Goal: Information Seeking & Learning: Learn about a topic

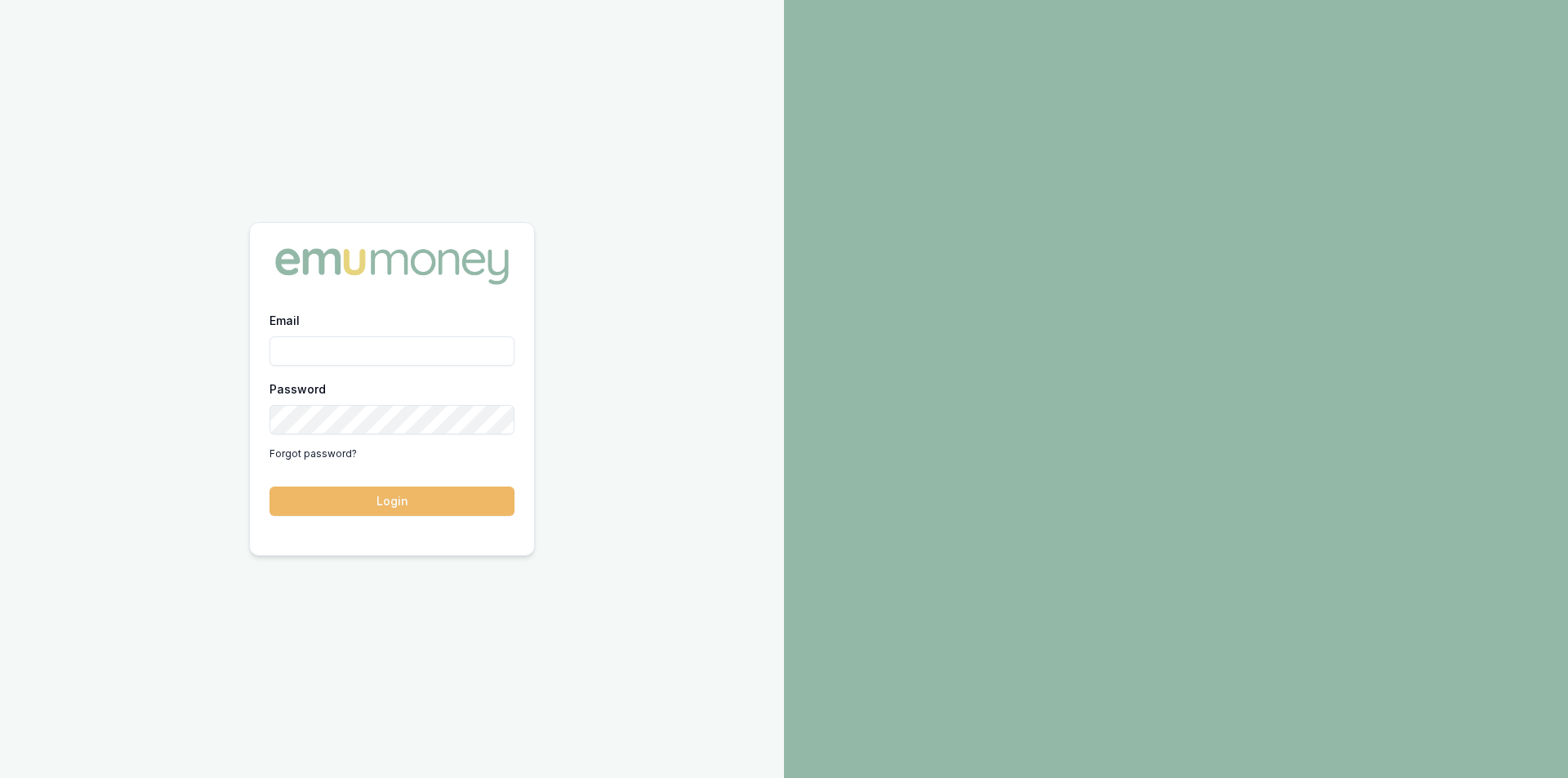
type input "[PERSON_NAME][EMAIL_ADDRESS][PERSON_NAME][DOMAIN_NAME]"
click at [371, 491] on button "Login" at bounding box center [392, 501] width 245 height 29
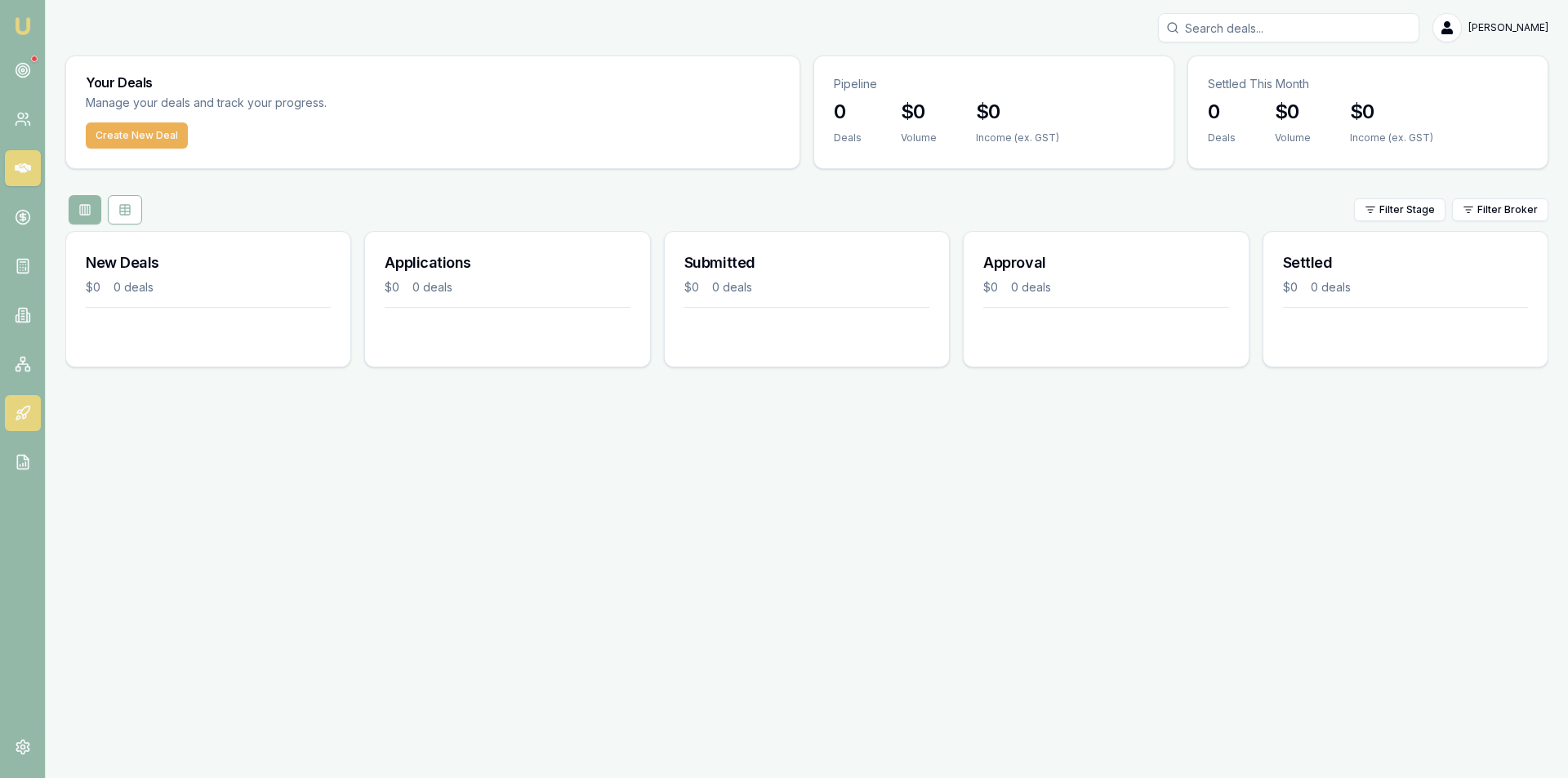
click at [22, 414] on icon at bounding box center [23, 413] width 17 height 17
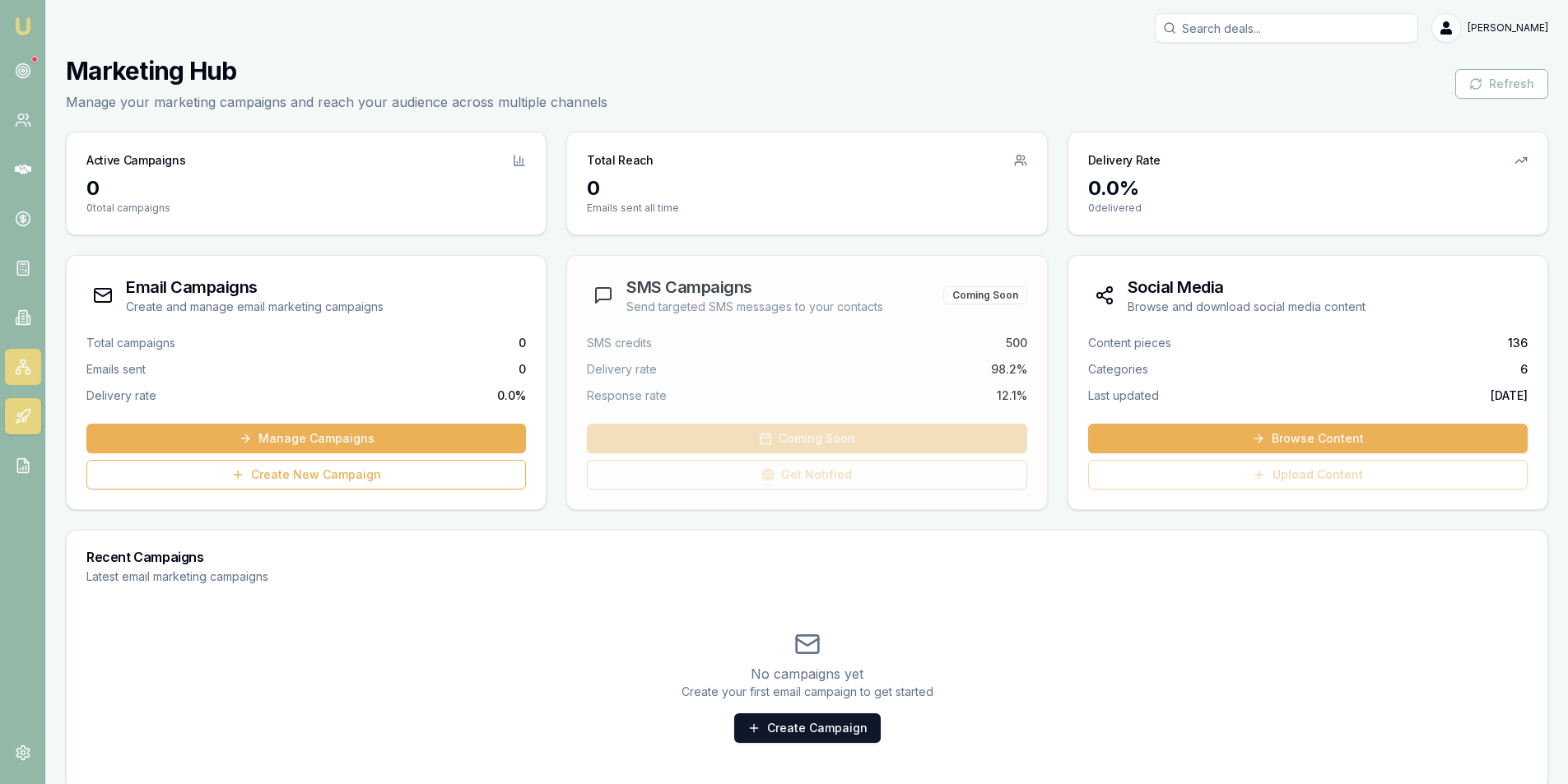
click at [12, 374] on link at bounding box center [23, 367] width 36 height 36
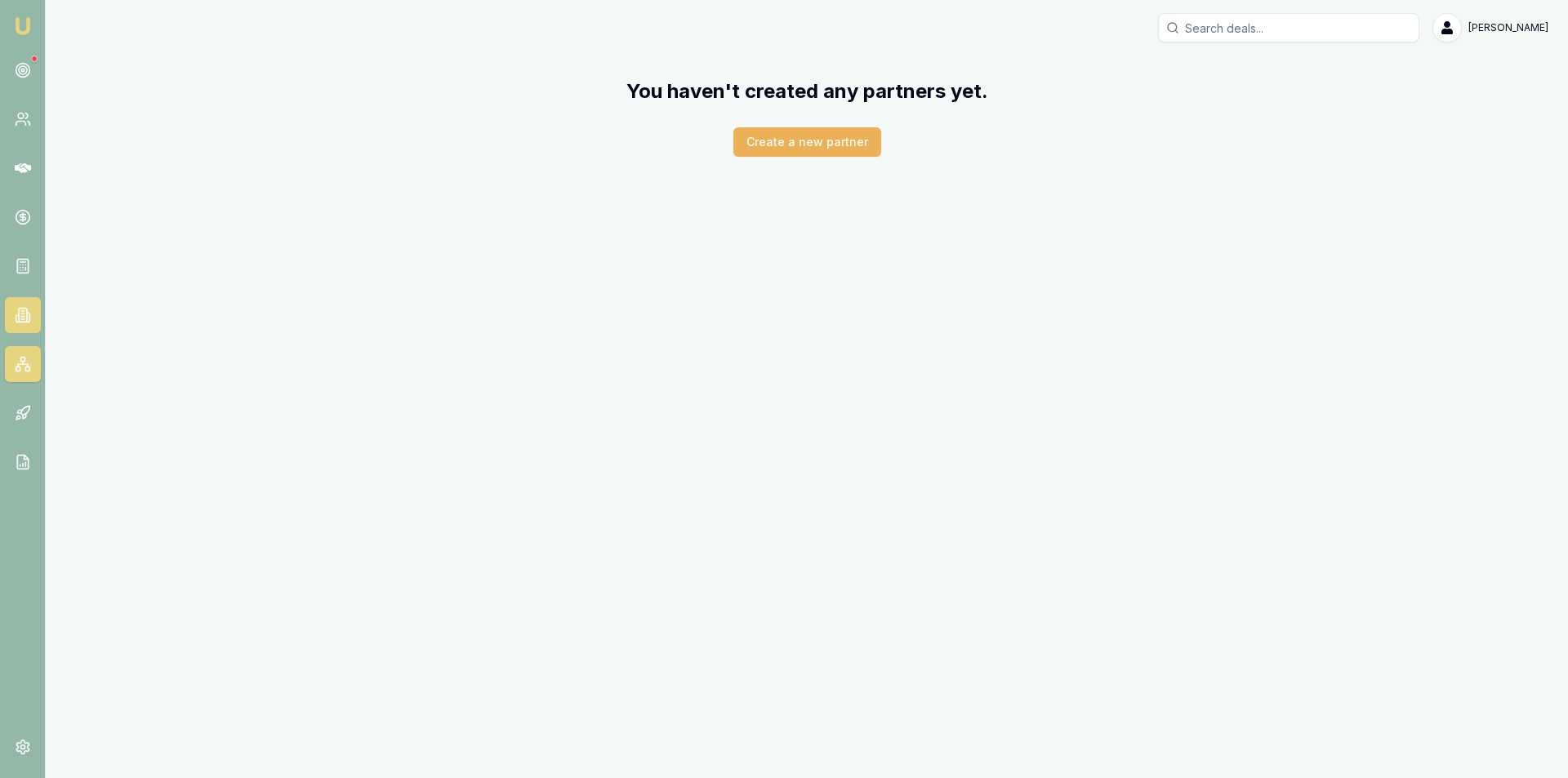
click at [35, 302] on link at bounding box center [22, 315] width 36 height 36
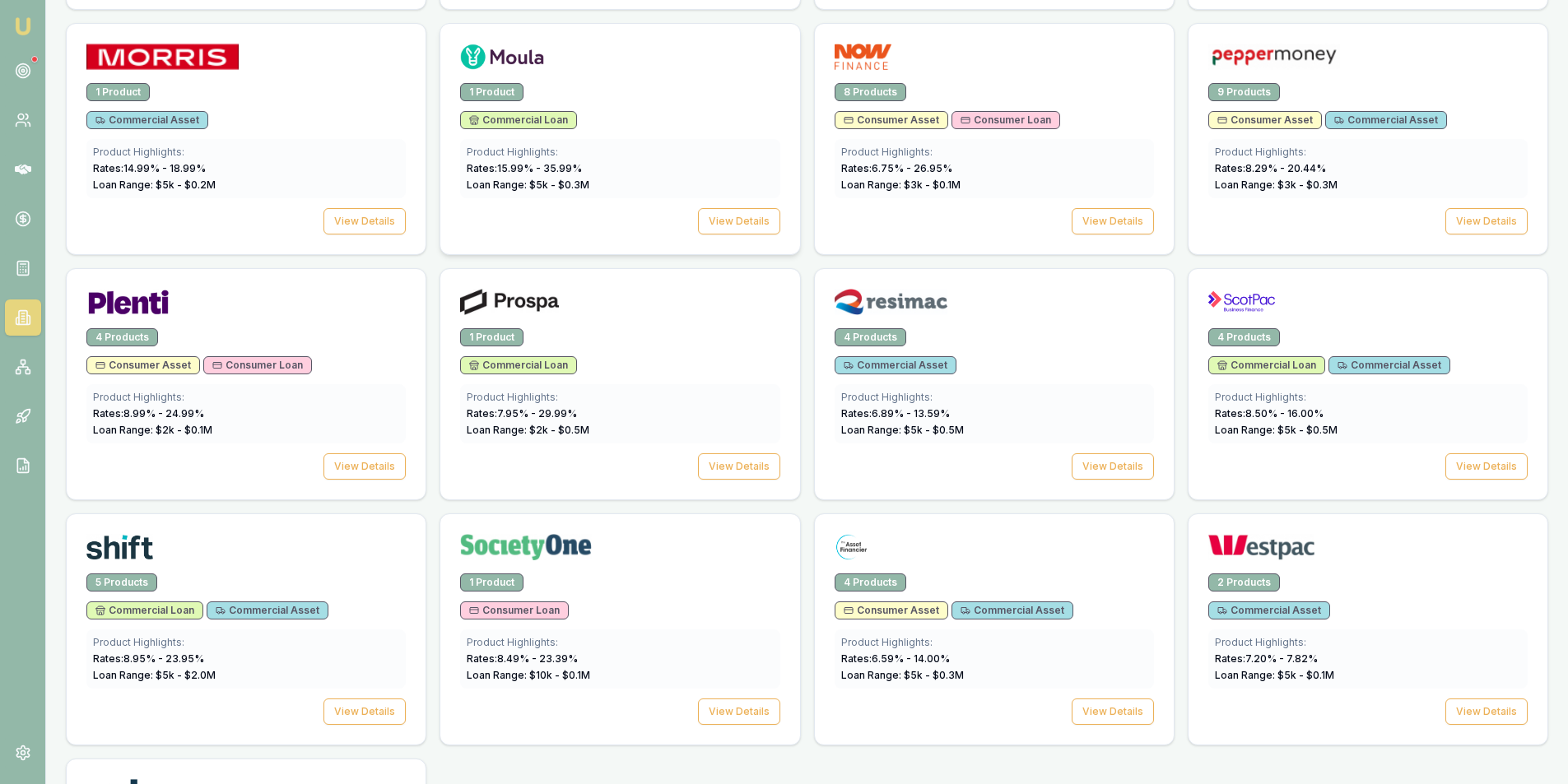
scroll to position [2221, 0]
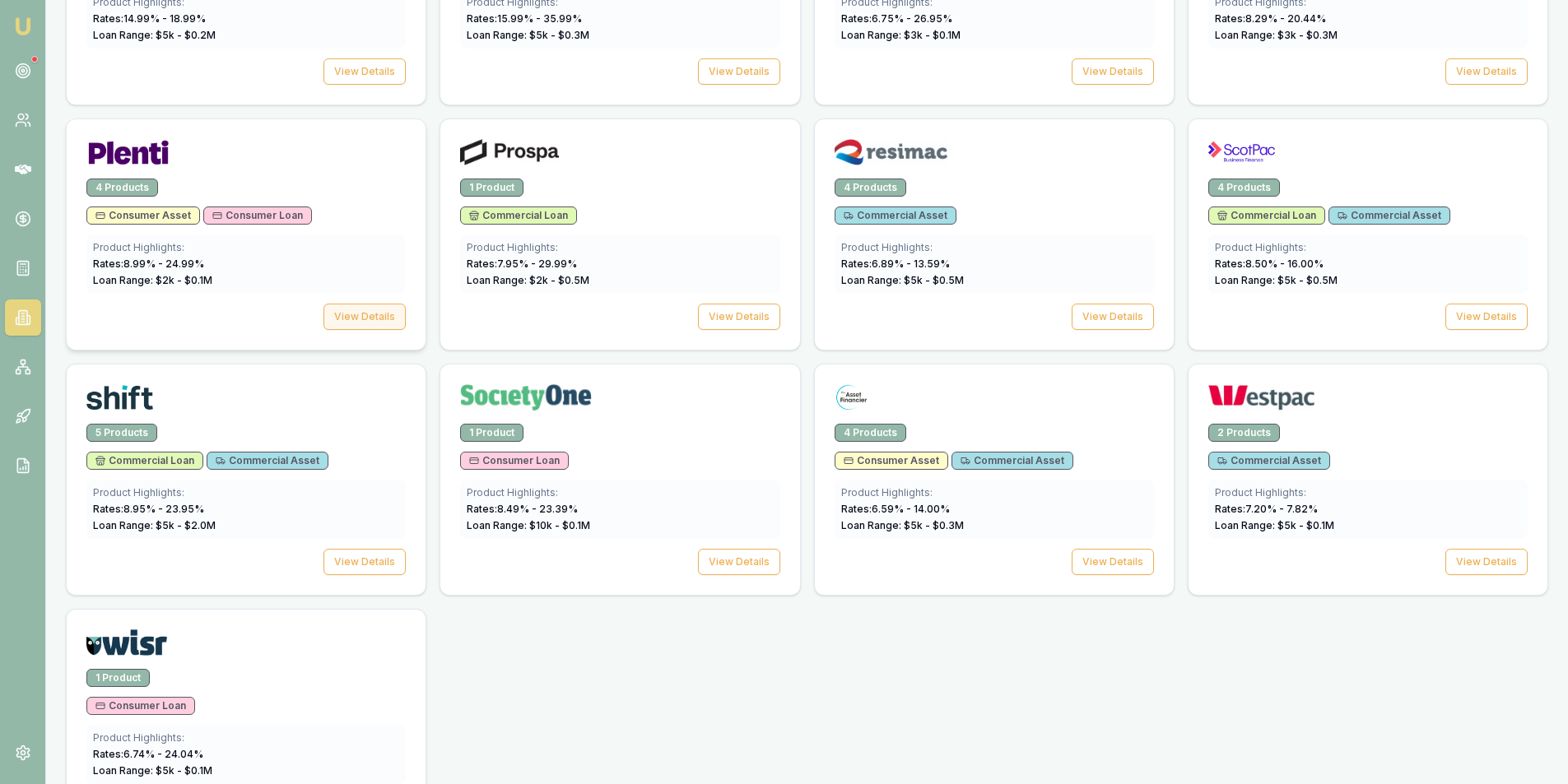
click at [386, 309] on button "View Details" at bounding box center [364, 316] width 82 height 26
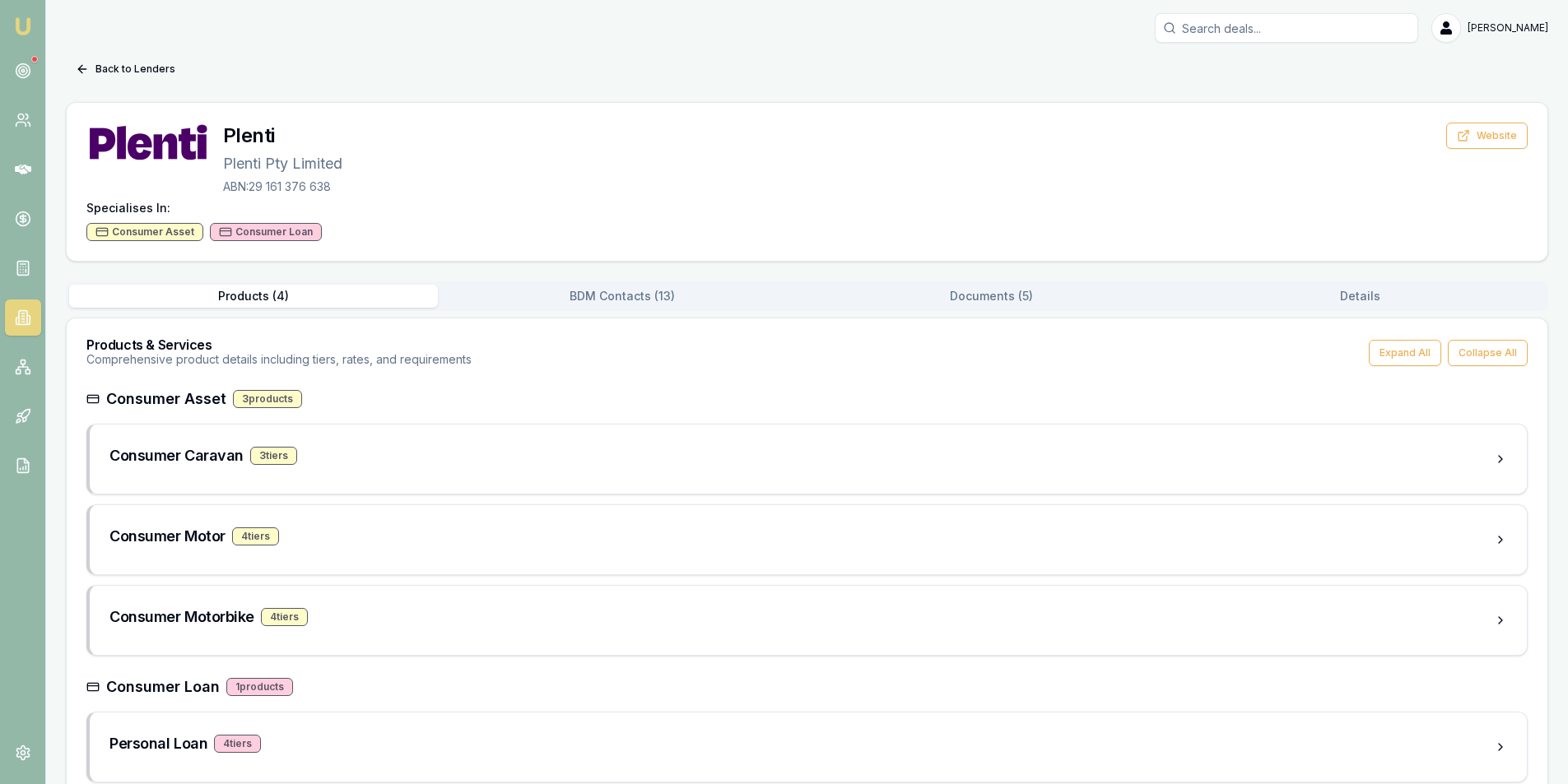
click at [1034, 296] on button "Documents ( 5 )" at bounding box center [991, 295] width 369 height 23
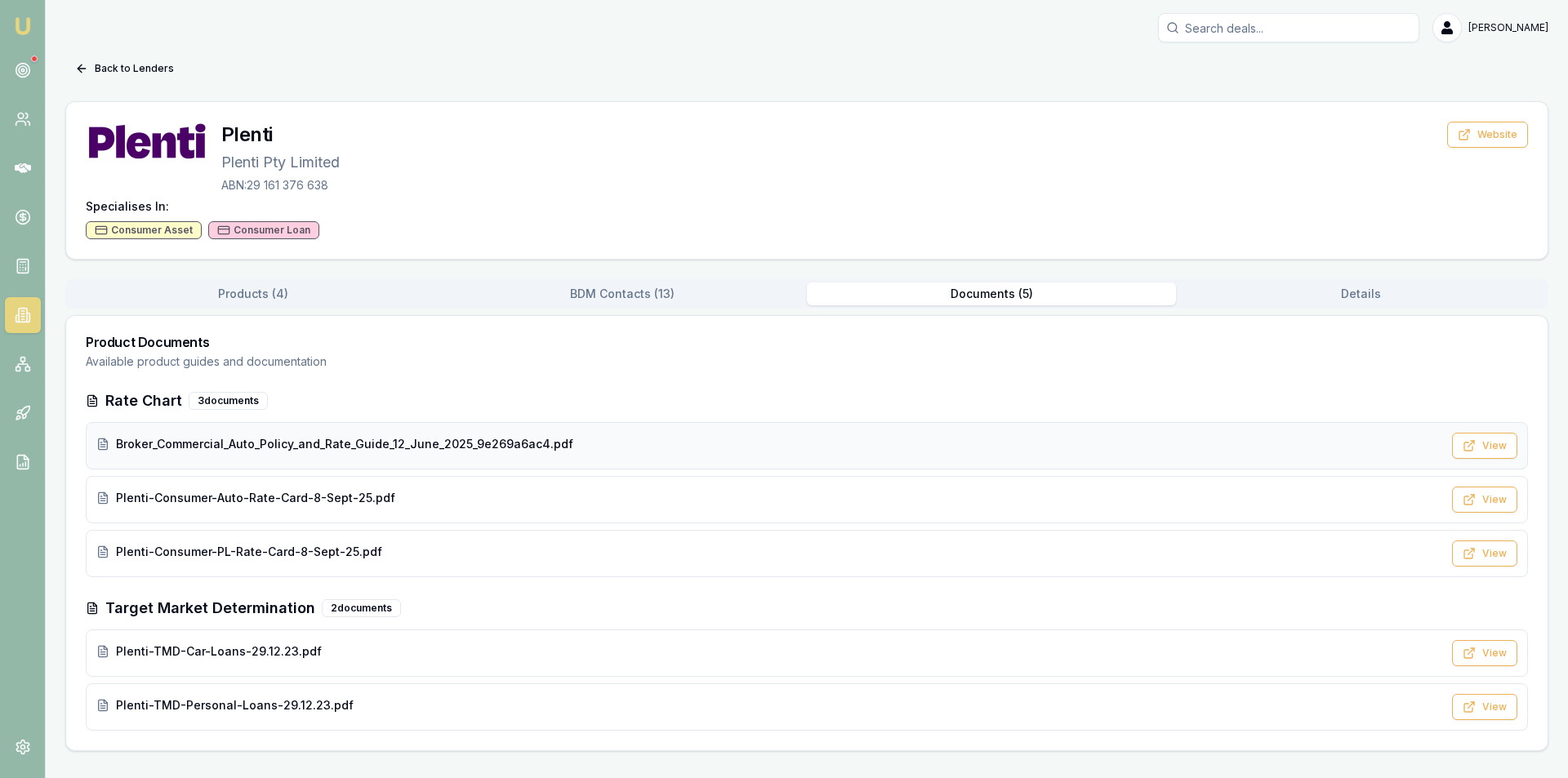
click at [407, 440] on span "Broker_Commercial_Auto_Policy_and_Rate_Guide_12_June_2025_9e269a6ac4.pdf" at bounding box center [344, 444] width 457 height 17
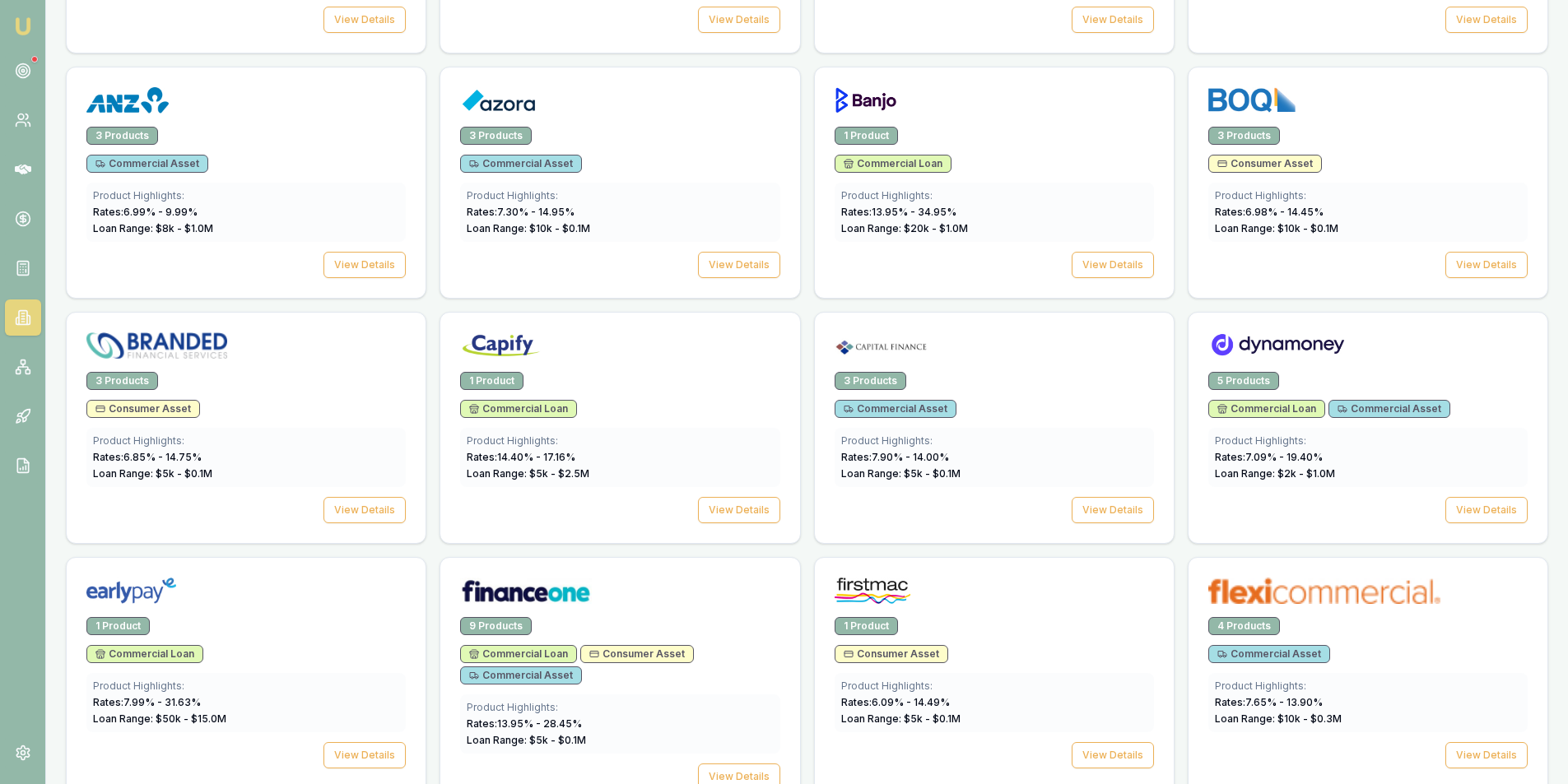
scroll to position [728, 0]
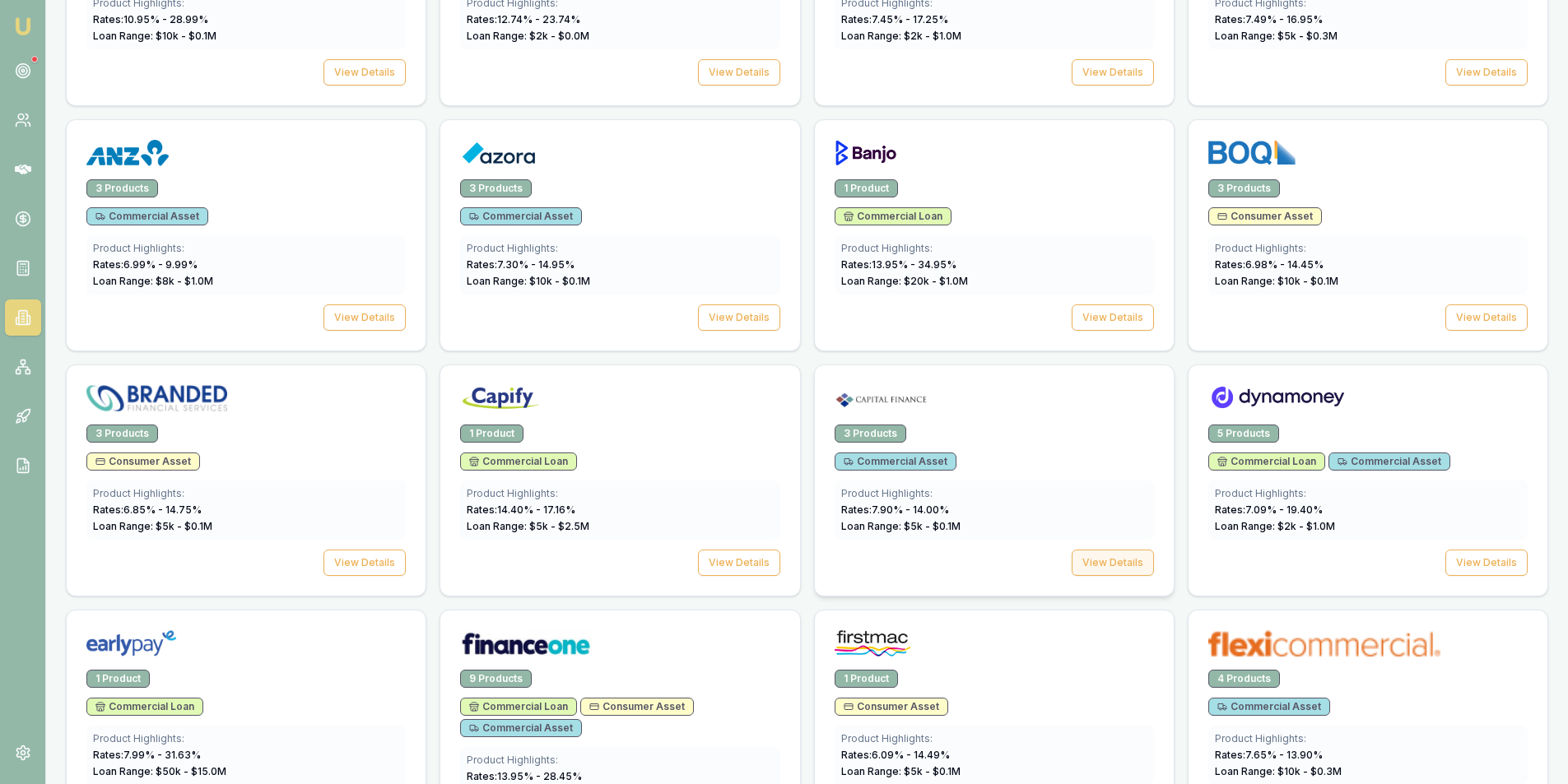
click at [1104, 562] on button "View Details" at bounding box center [1113, 562] width 82 height 26
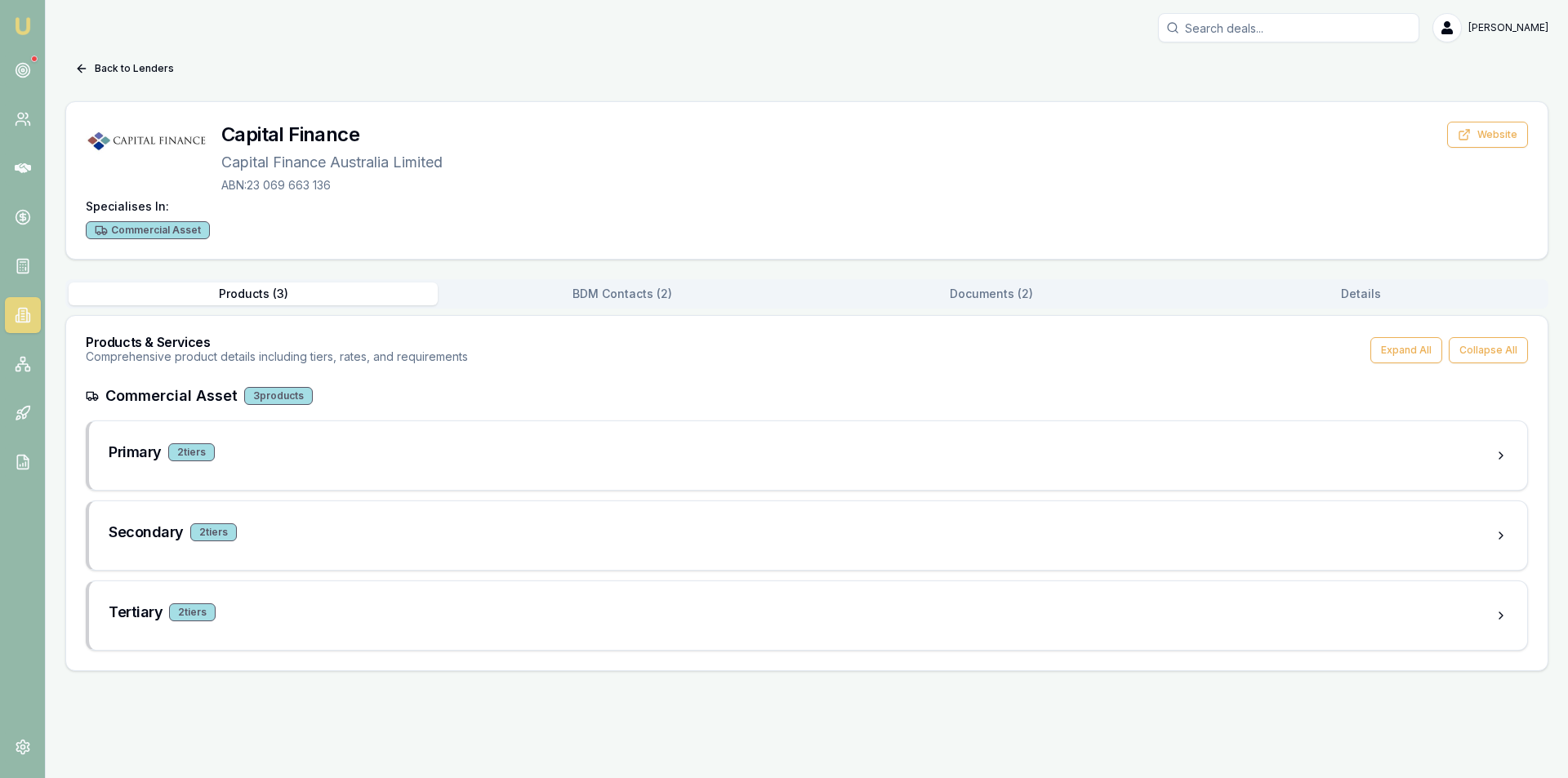
click at [979, 303] on button "Documents ( 2 )" at bounding box center [991, 293] width 369 height 22
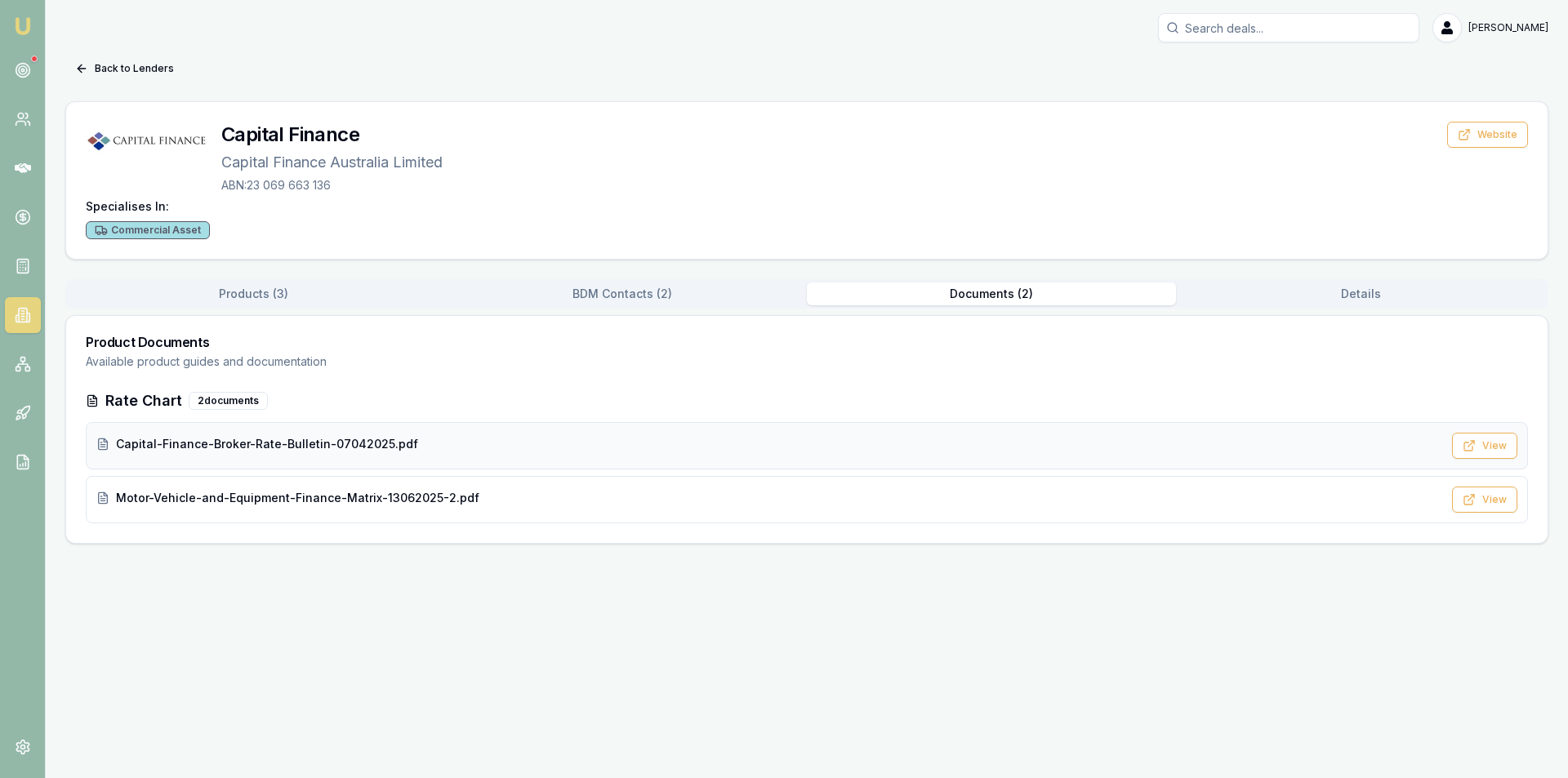
click at [251, 442] on span "Capital-Finance-Broker-Rate-Bulletin-07042025.pdf" at bounding box center [267, 444] width 302 height 17
click at [261, 491] on span "Motor-Vehicle-and-Equipment-Finance-Matrix-13062025-2.pdf" at bounding box center [297, 498] width 363 height 17
click at [81, 64] on icon at bounding box center [82, 68] width 13 height 13
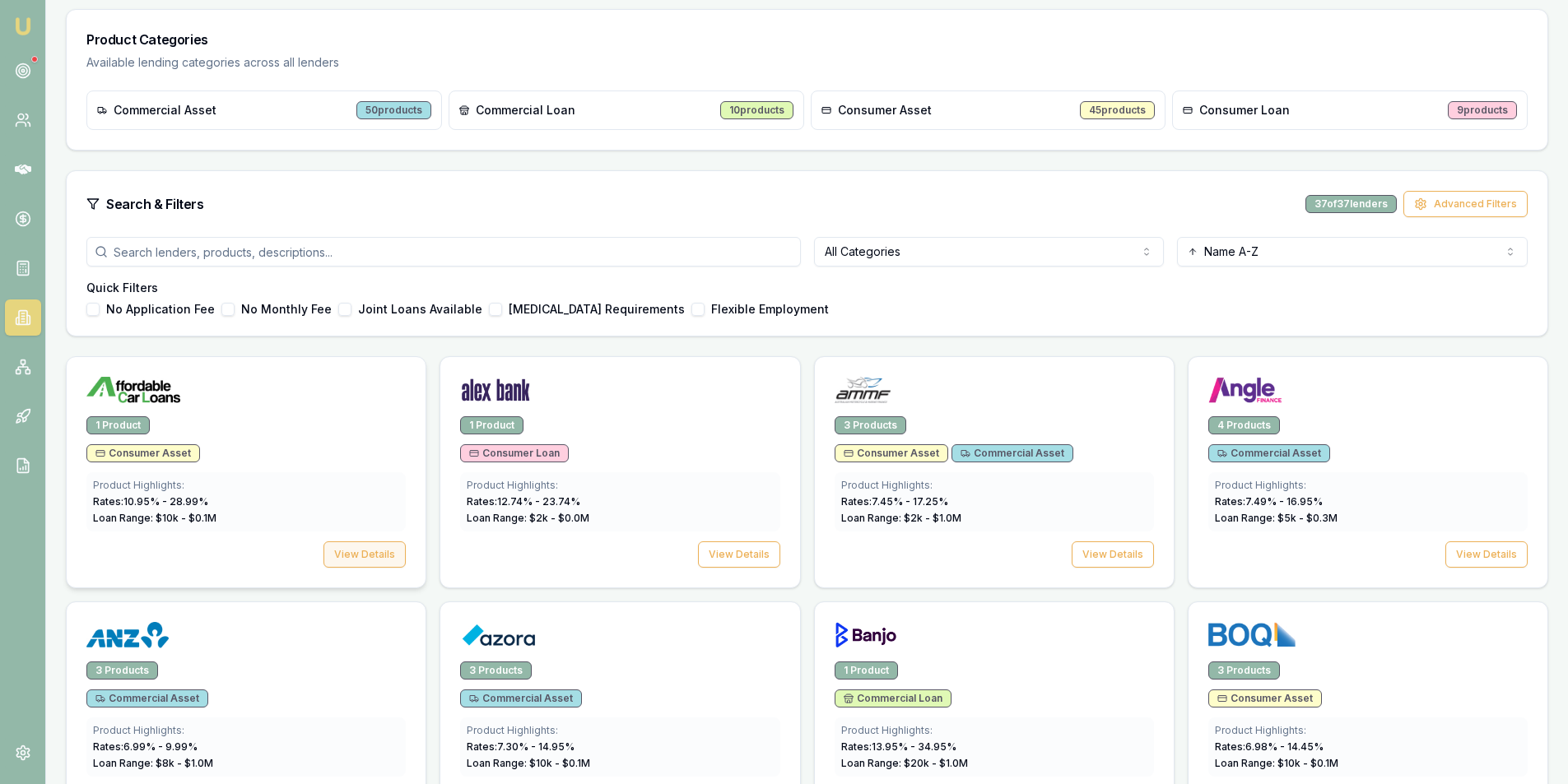
scroll to position [234, 0]
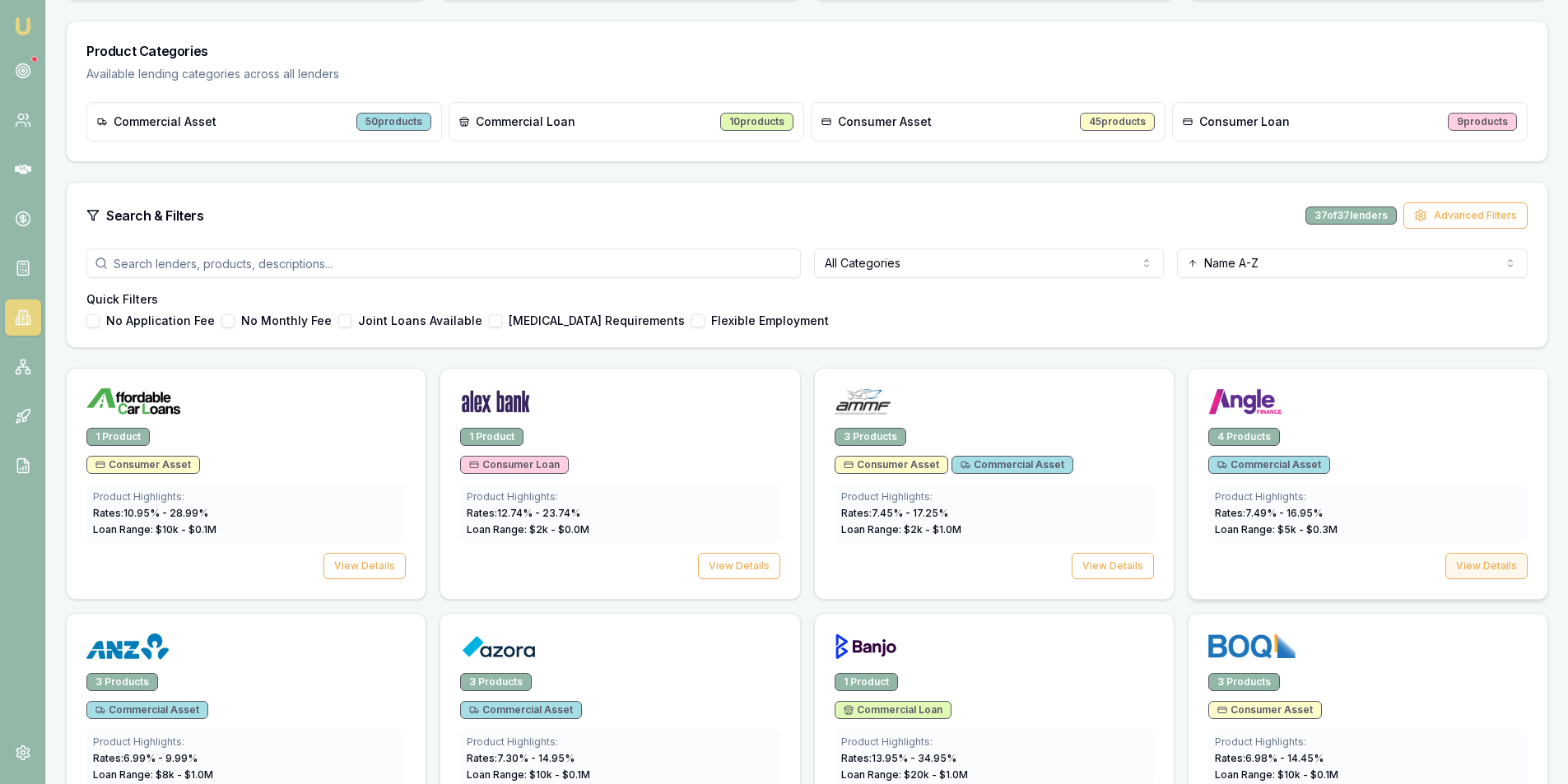
click at [1498, 570] on button "View Details" at bounding box center [1487, 566] width 82 height 26
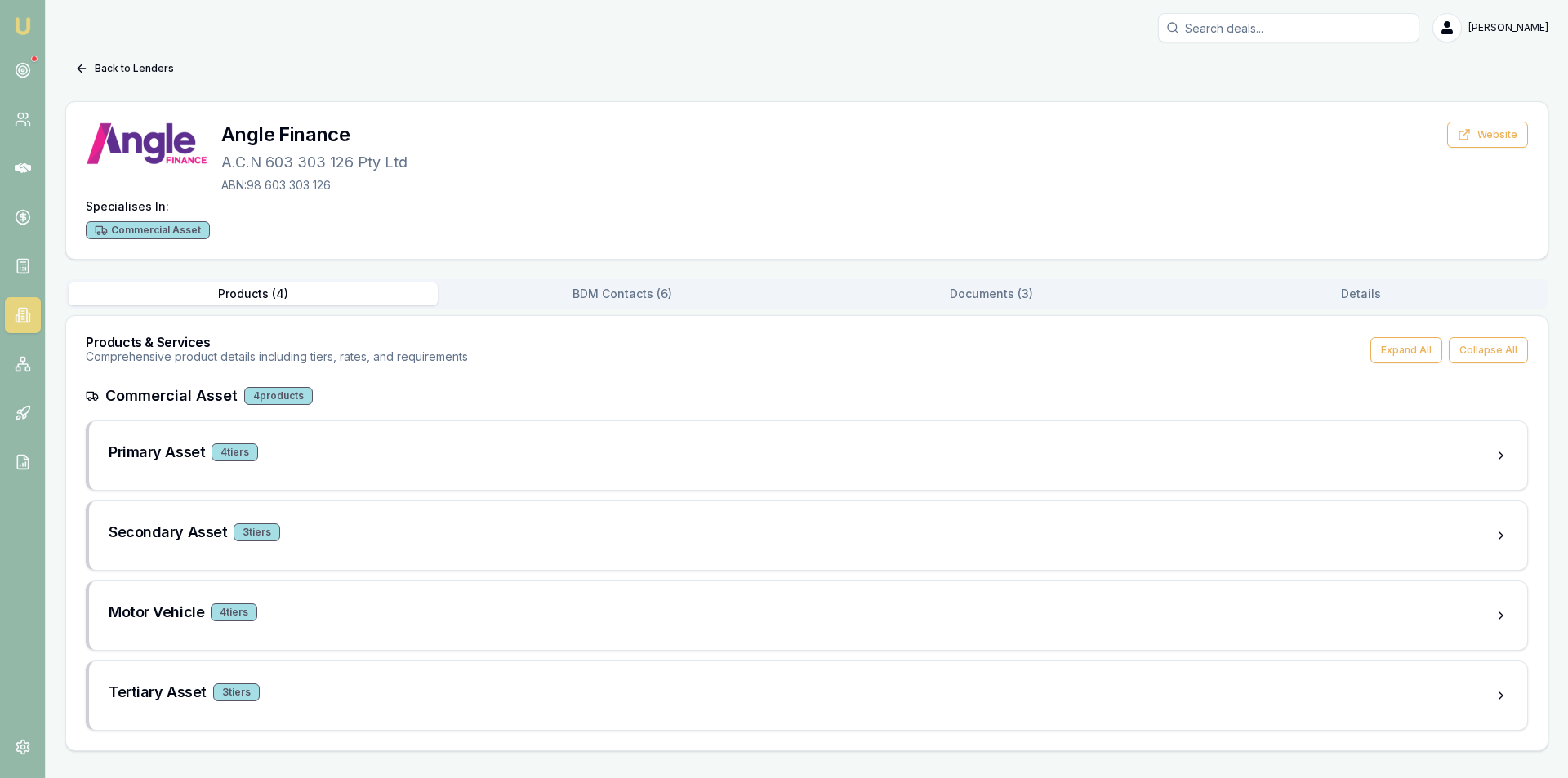
click at [978, 290] on button "Documents ( 3 )" at bounding box center [991, 293] width 369 height 22
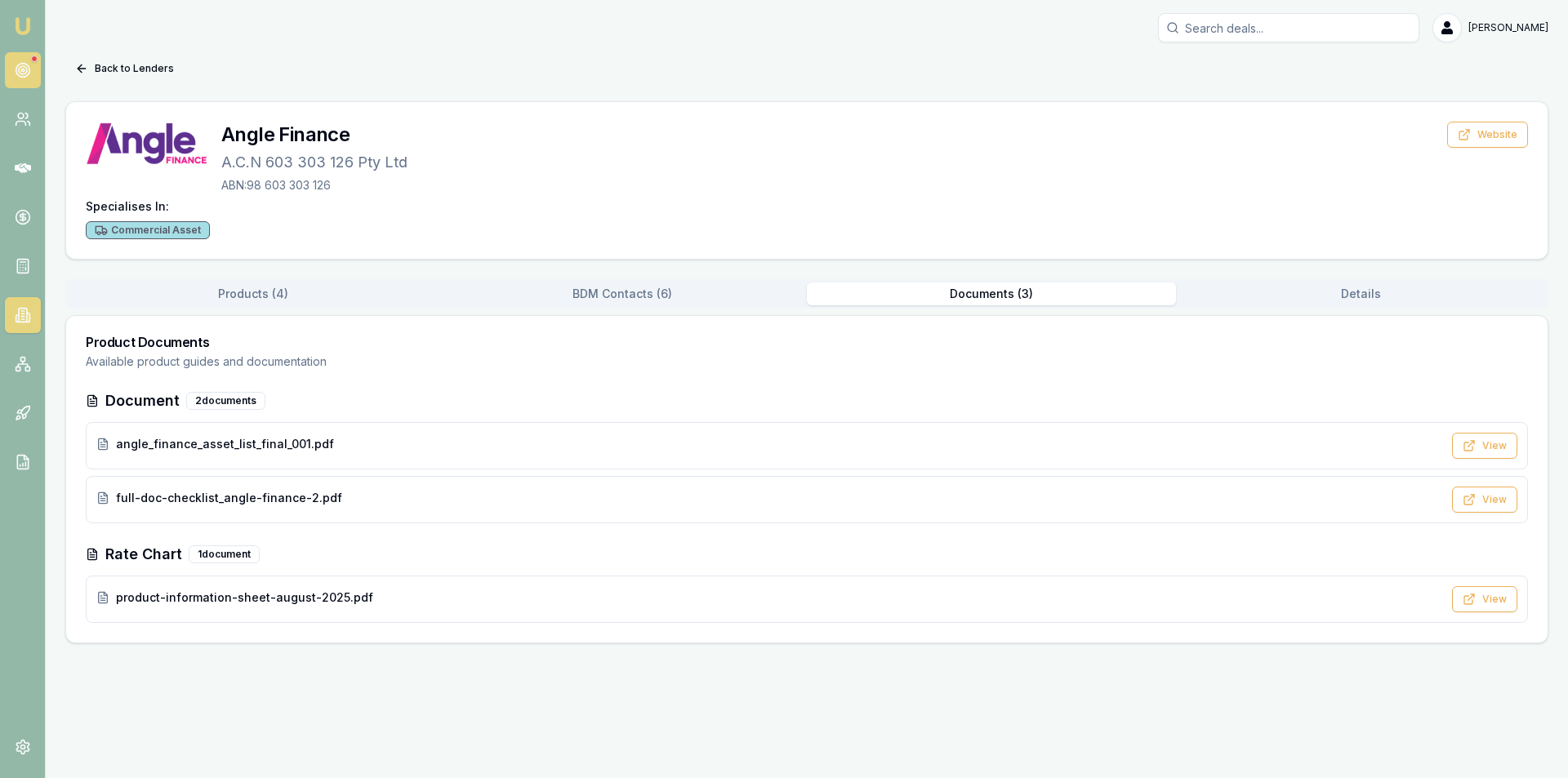
click at [28, 68] on circle at bounding box center [22, 70] width 14 height 14
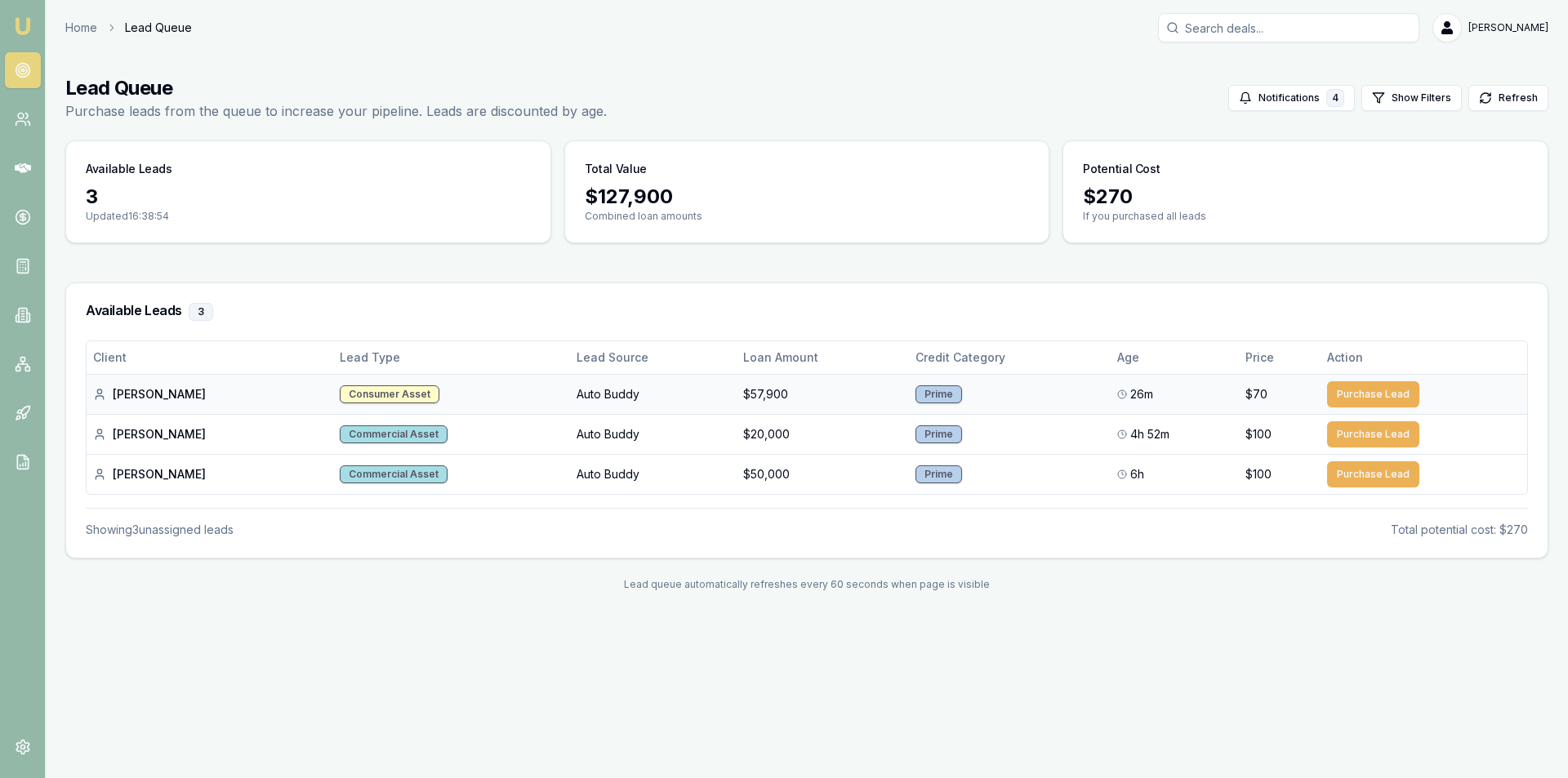
click at [121, 391] on div "[PERSON_NAME]" at bounding box center [210, 395] width 233 height 17
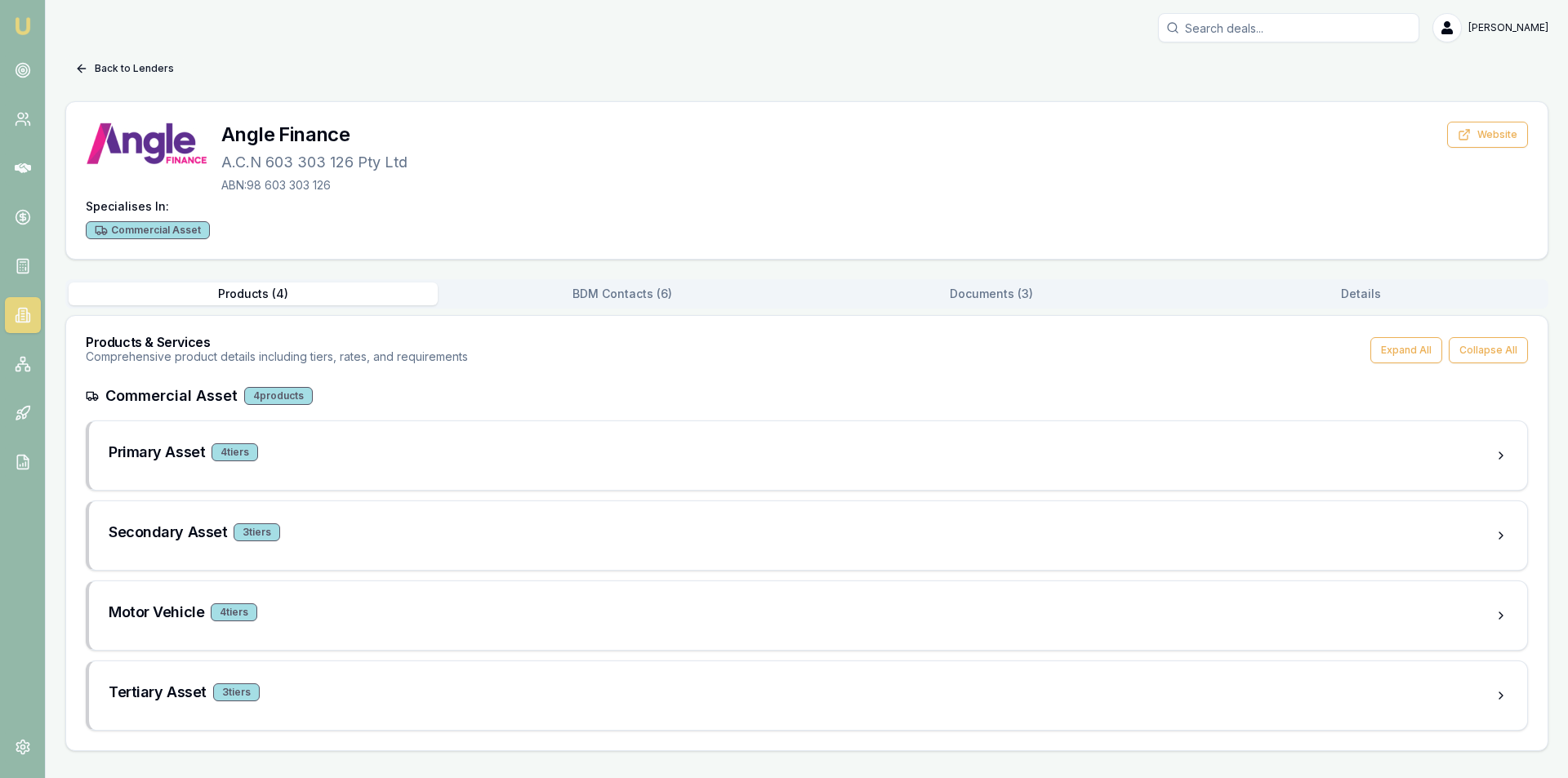
click at [78, 63] on icon at bounding box center [82, 68] width 13 height 13
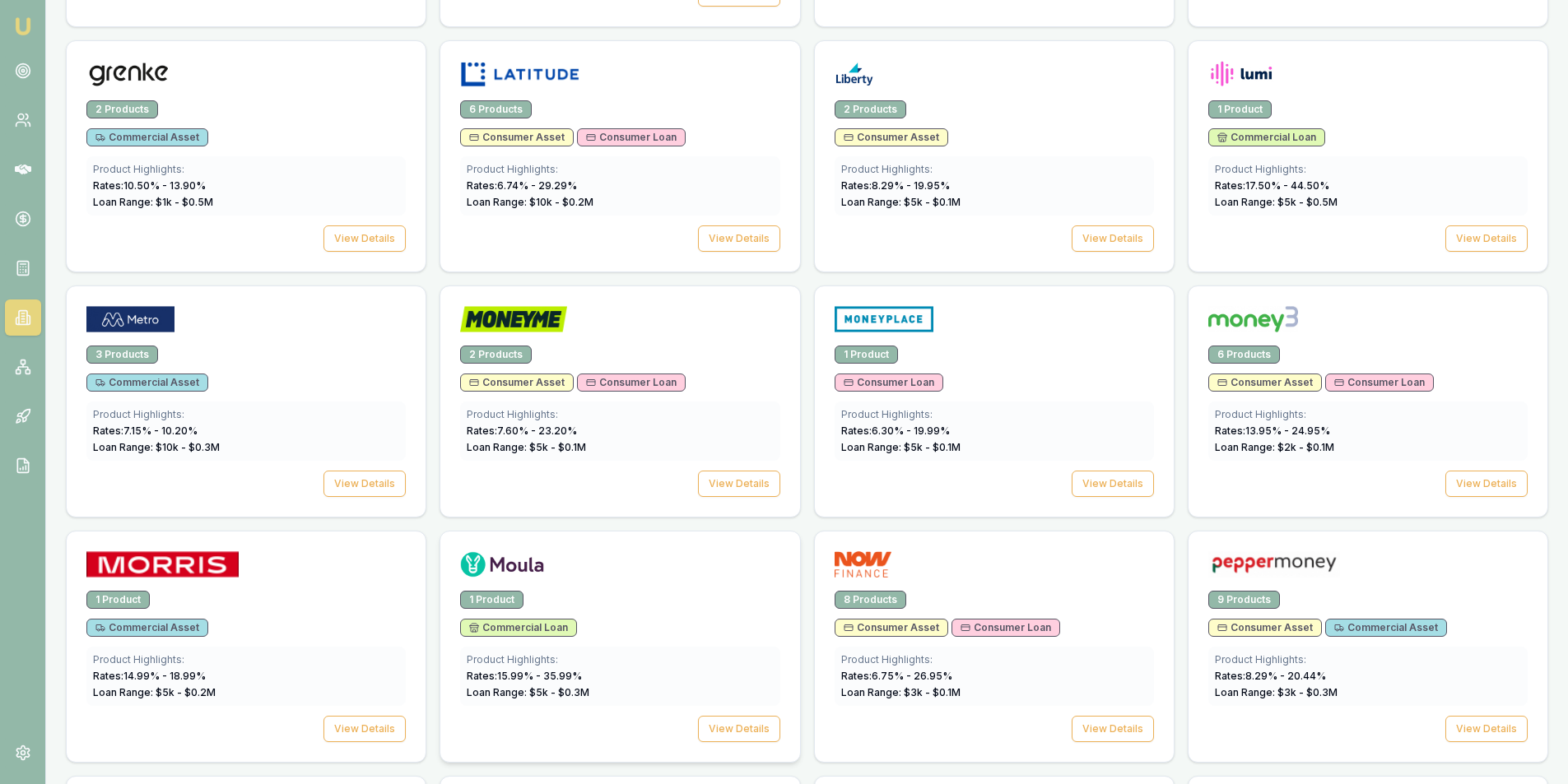
scroll to position [1716, 0]
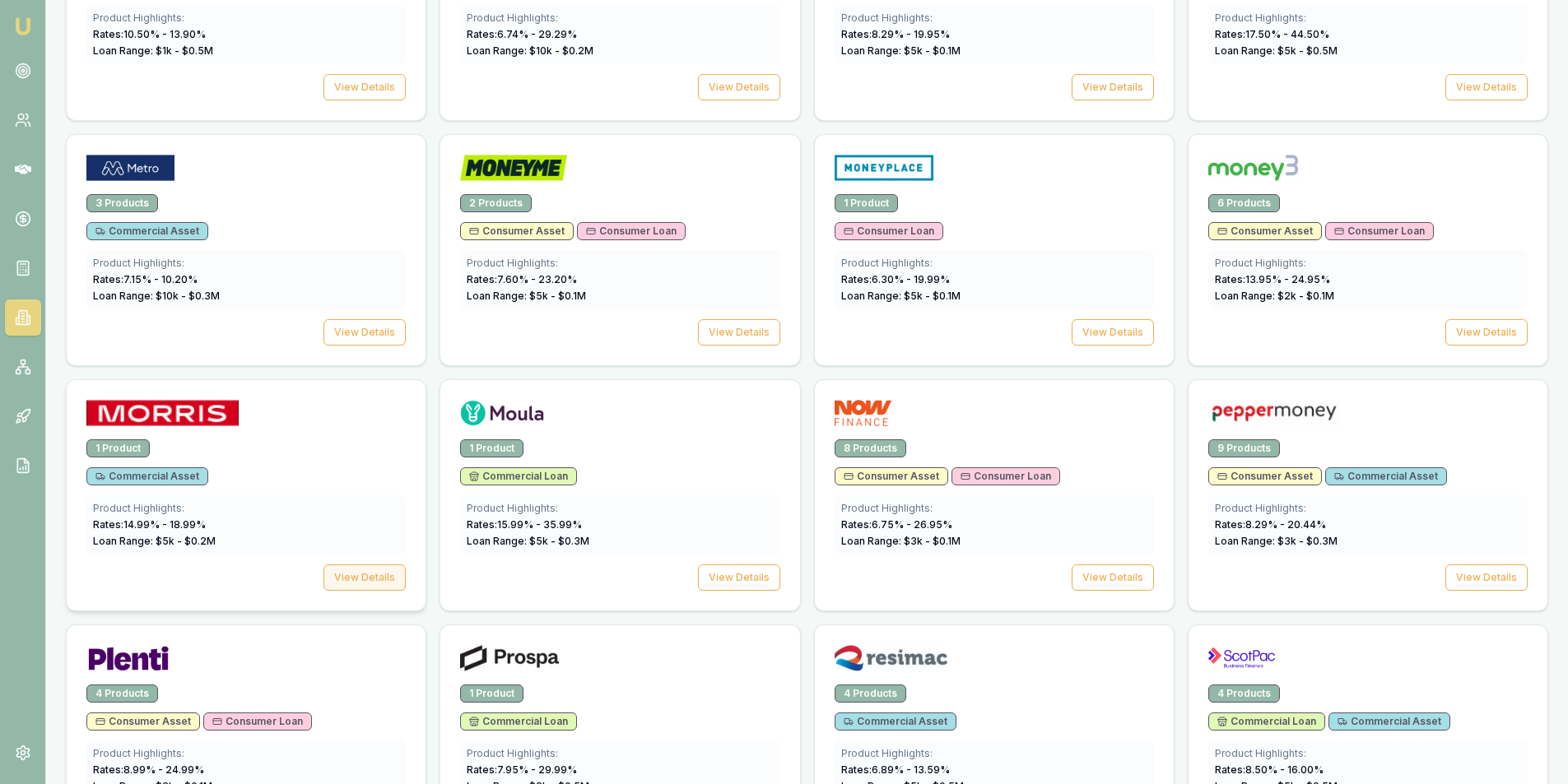
click at [380, 578] on button "View Details" at bounding box center [364, 577] width 82 height 26
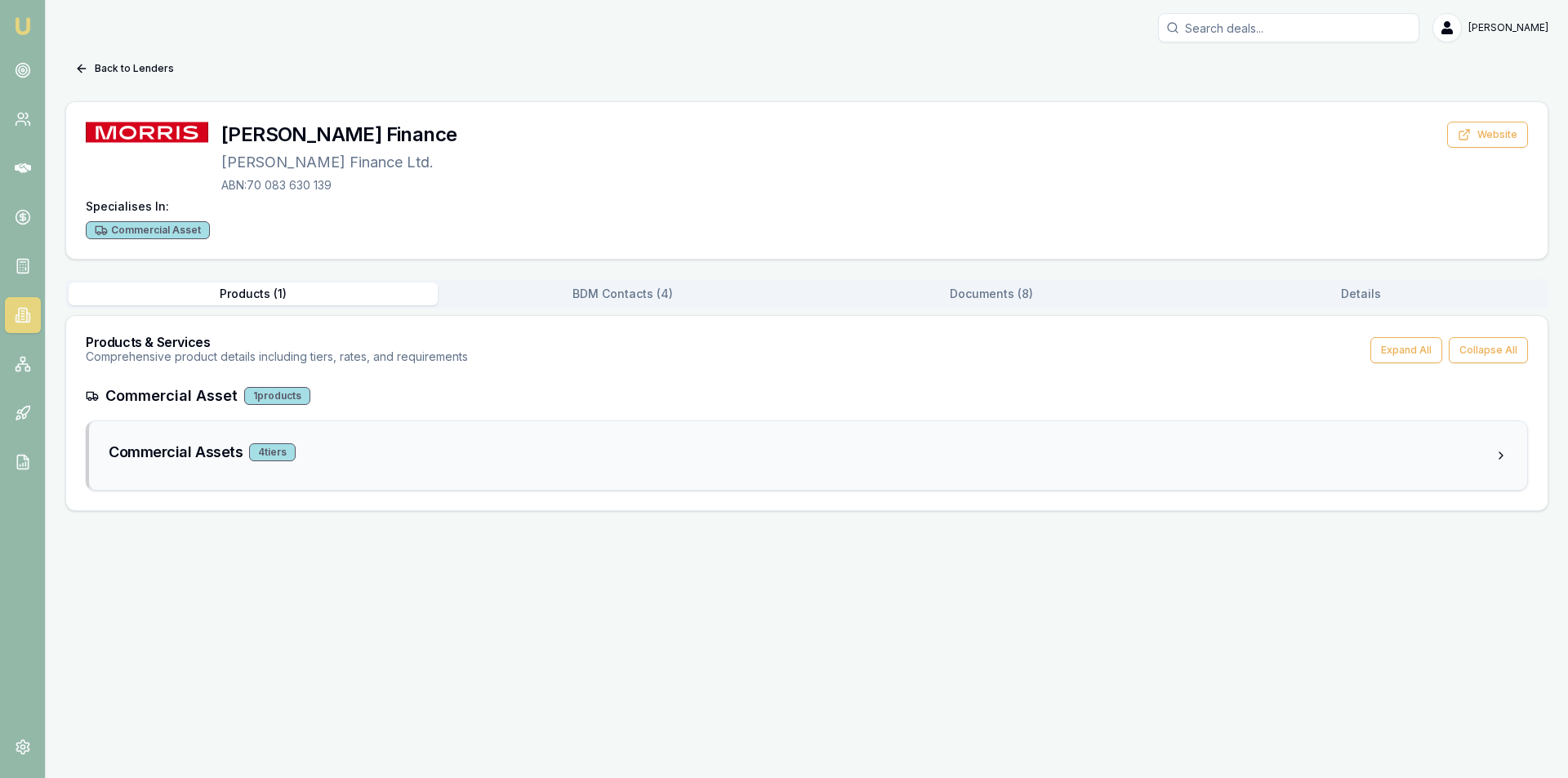
click at [1031, 435] on div "Commercial Assets 4 tier s" at bounding box center [808, 456] width 1438 height 68
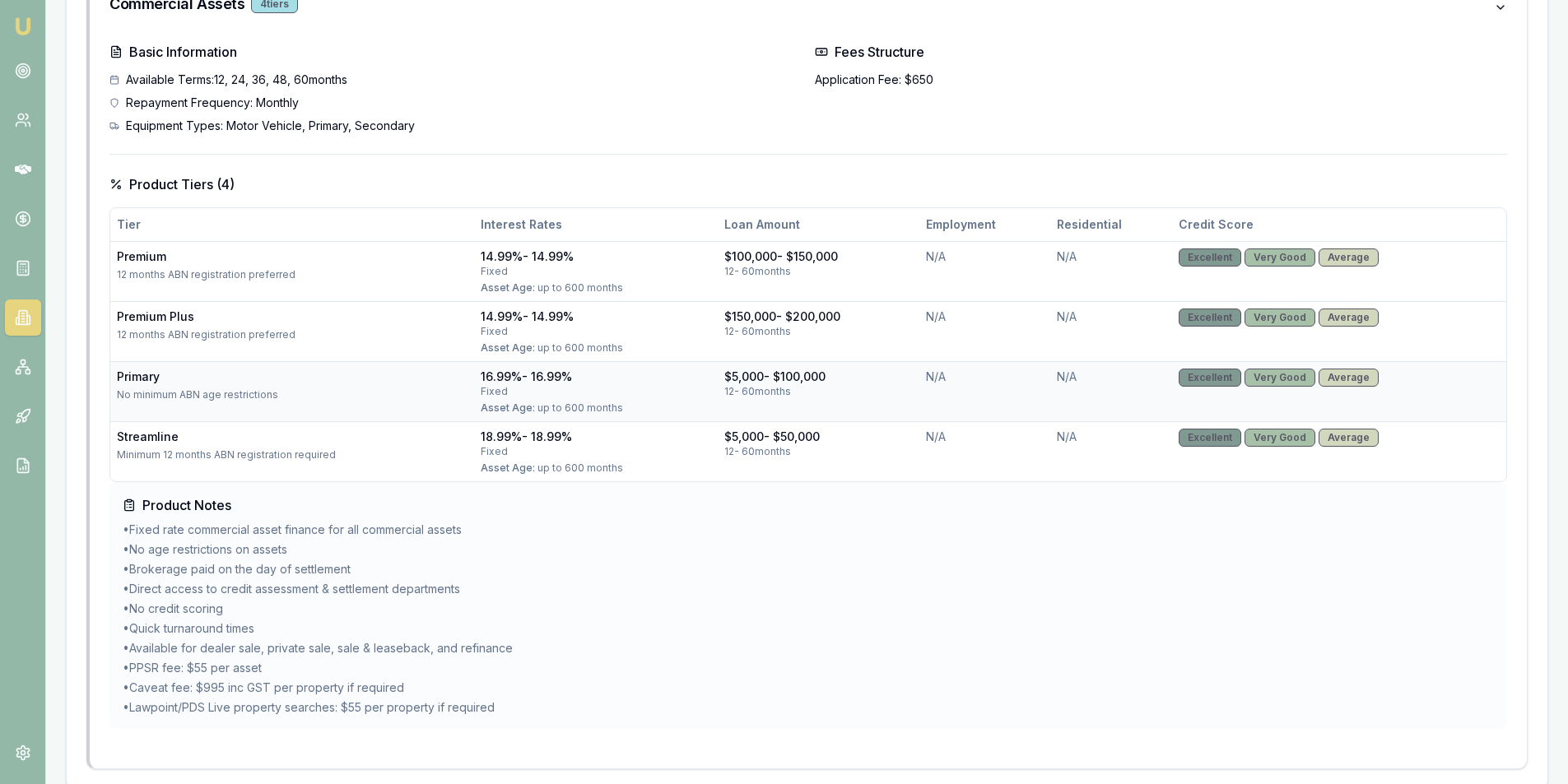
scroll to position [471, 0]
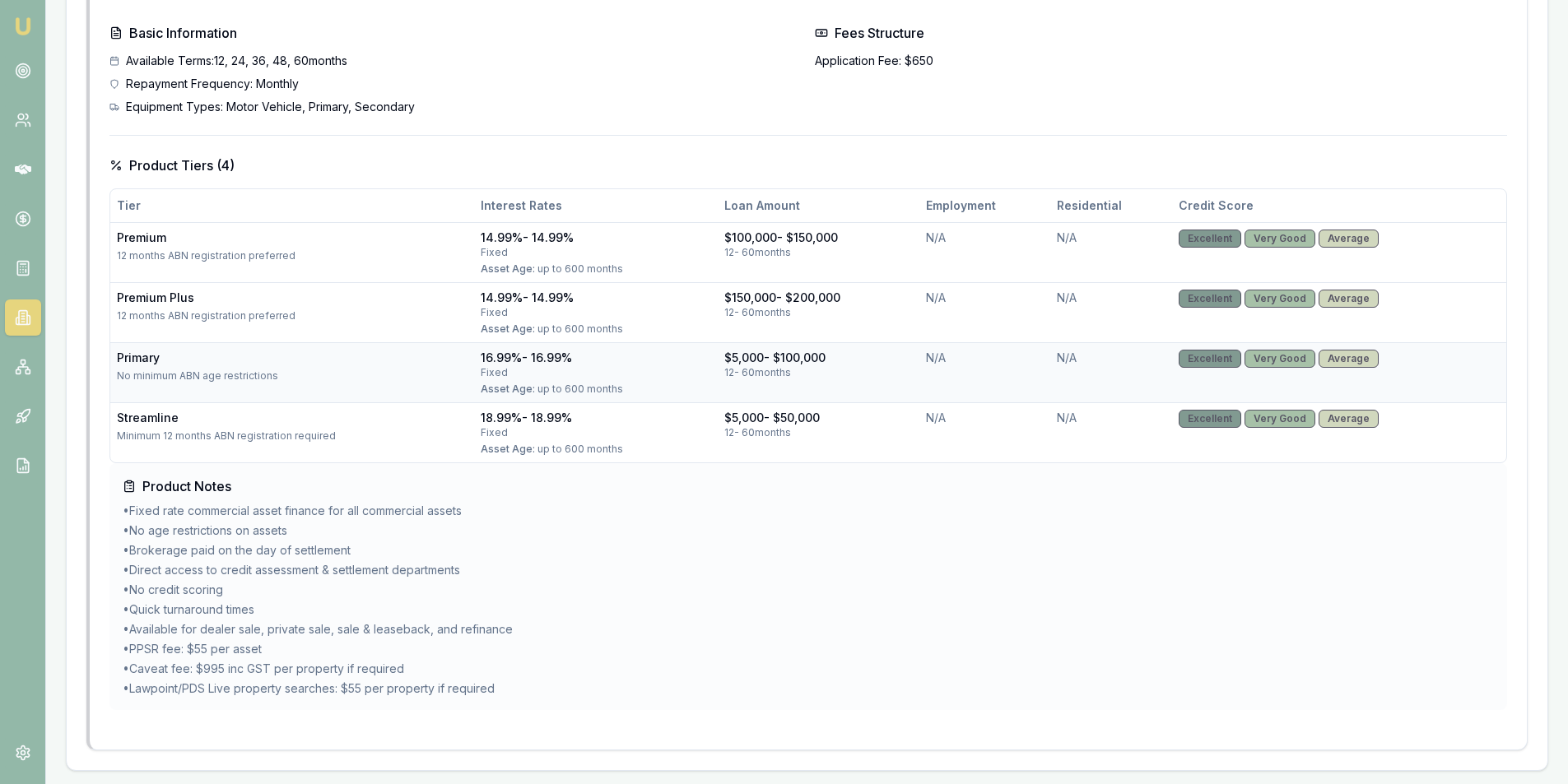
click at [269, 369] on div "No minimum ABN age restrictions" at bounding box center [292, 376] width 351 height 13
